Goal: Information Seeking & Learning: Learn about a topic

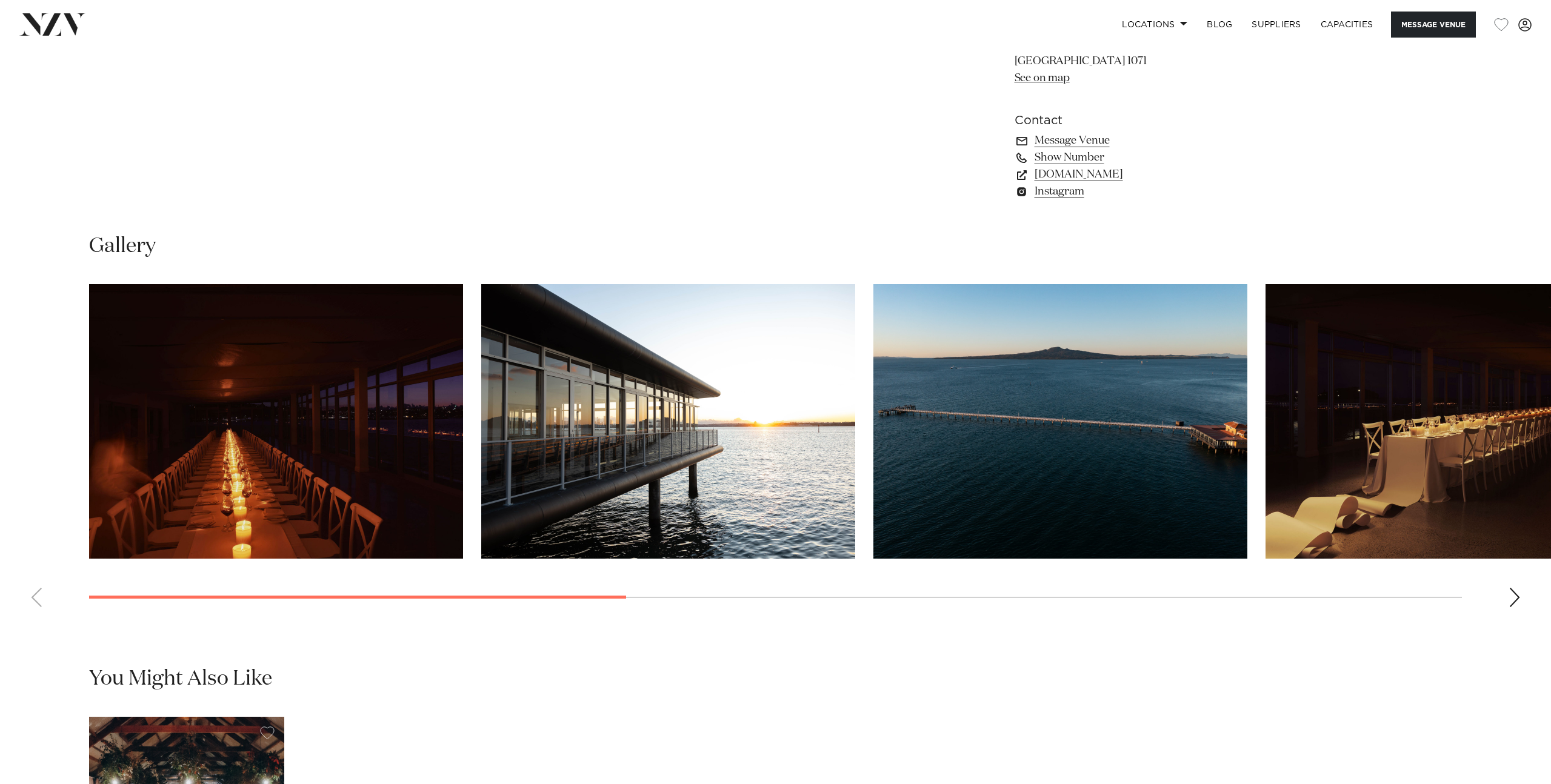
scroll to position [1195, 0]
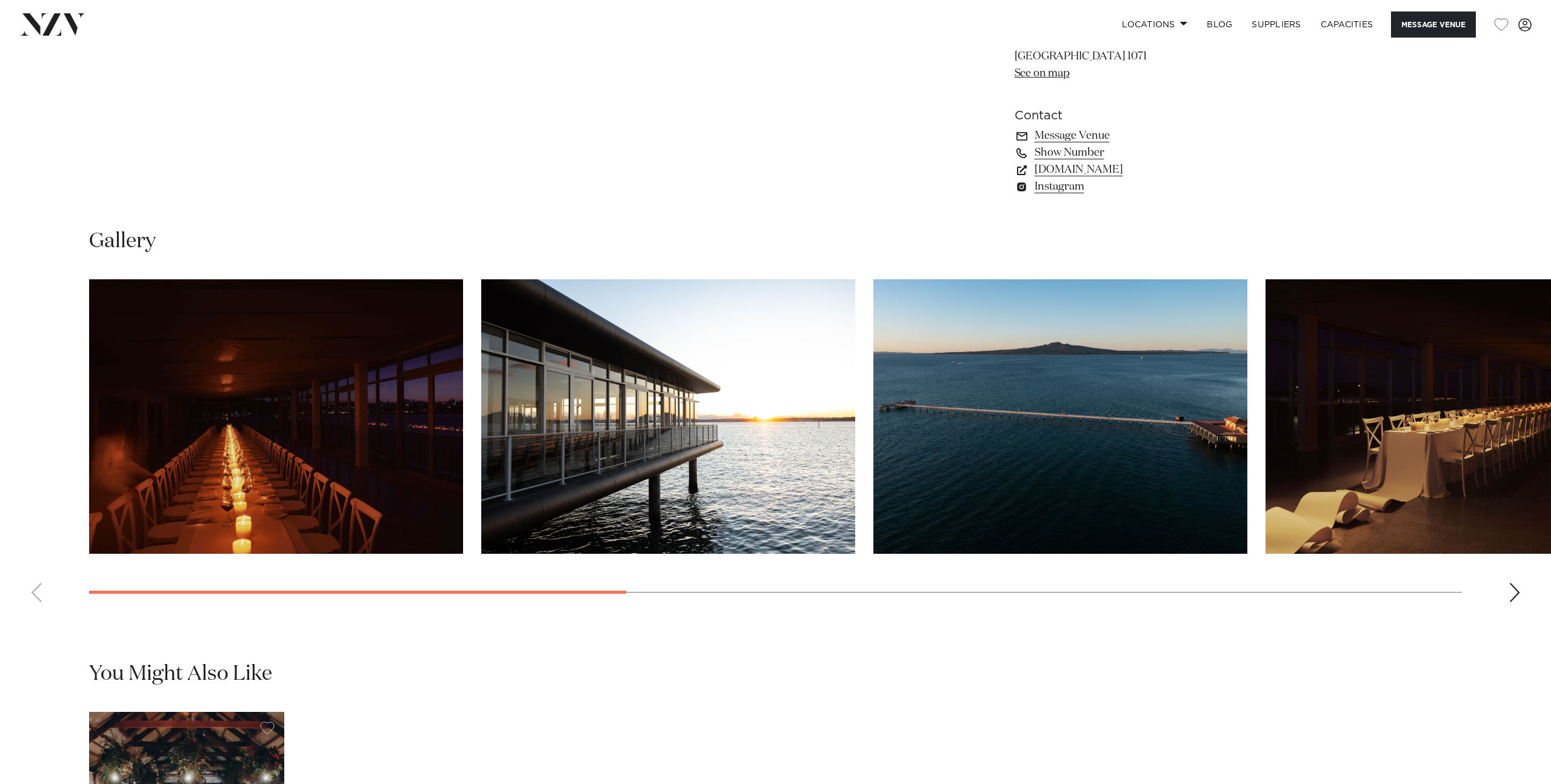
click at [266, 435] on img "1 / 9" at bounding box center [276, 416] width 374 height 275
